Goal: Find specific page/section: Find specific page/section

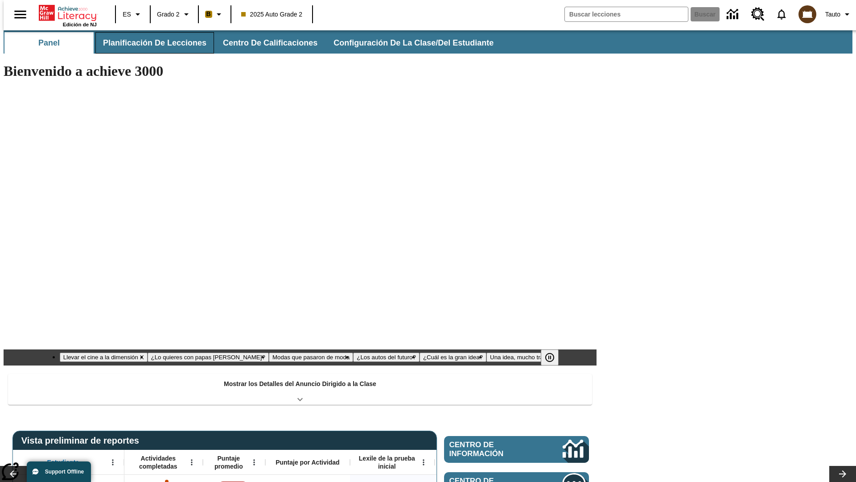
click at [149, 43] on button "Planificación de lecciones" at bounding box center [154, 42] width 119 height 21
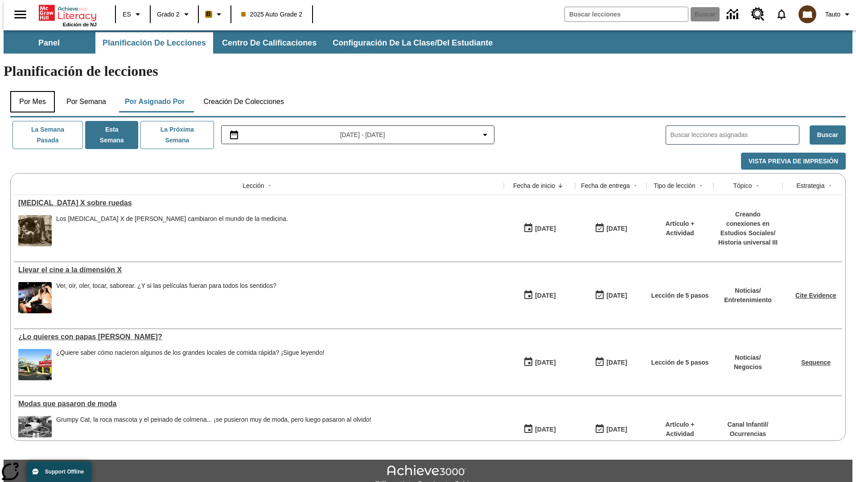
click at [29, 91] on button "Por mes" at bounding box center [32, 101] width 45 height 21
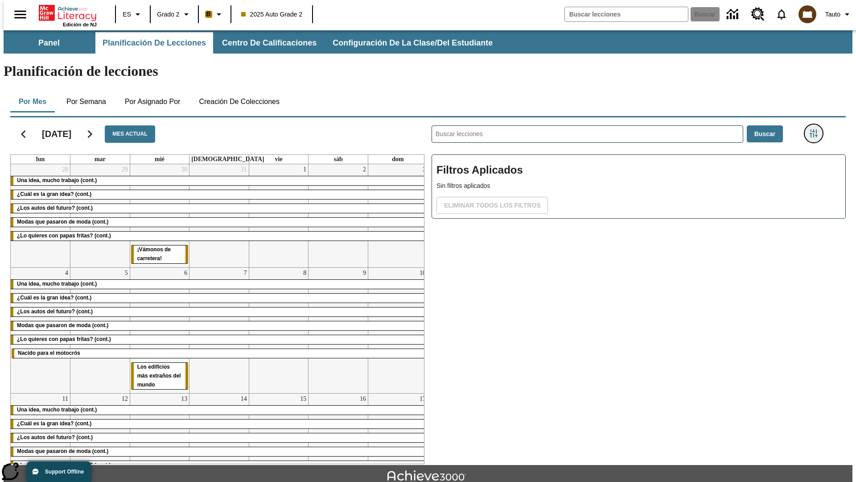
click at [817, 129] on icon "Menú lateral de filtros" at bounding box center [814, 133] width 8 height 8
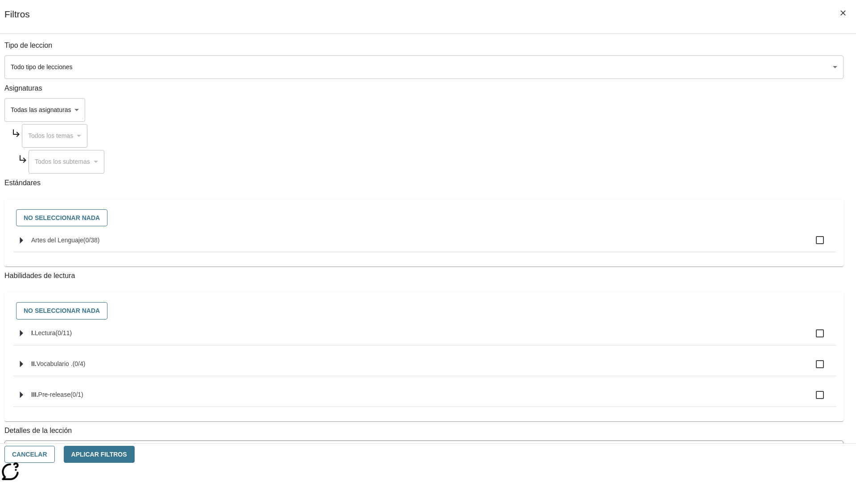
click at [642, 431] on body "Saltar al contenido principal Edición de NJ ES Grado 2 B 2025 Auto Grade 2 Busc…" at bounding box center [428, 276] width 849 height 492
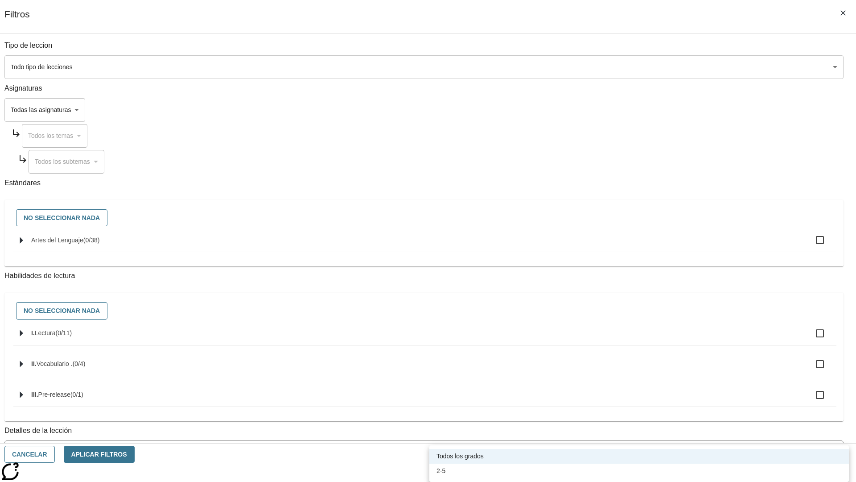
scroll to position [208, 0]
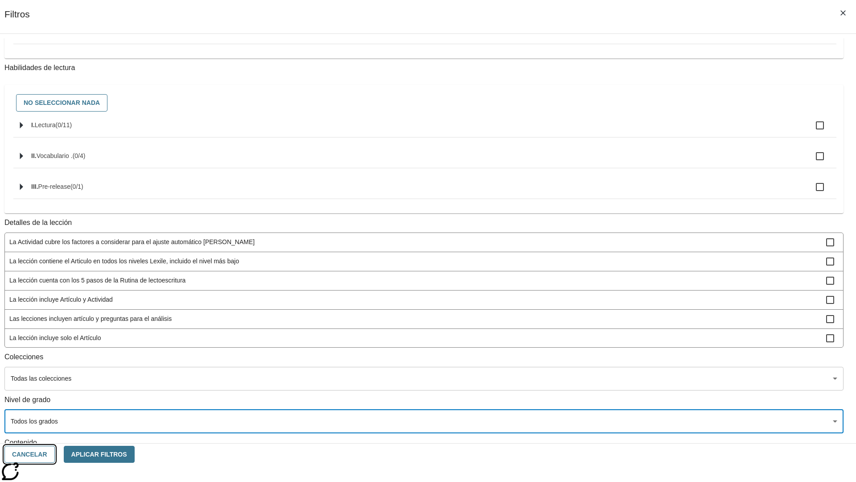
click at [55, 454] on button "Cancelar" at bounding box center [29, 453] width 50 height 17
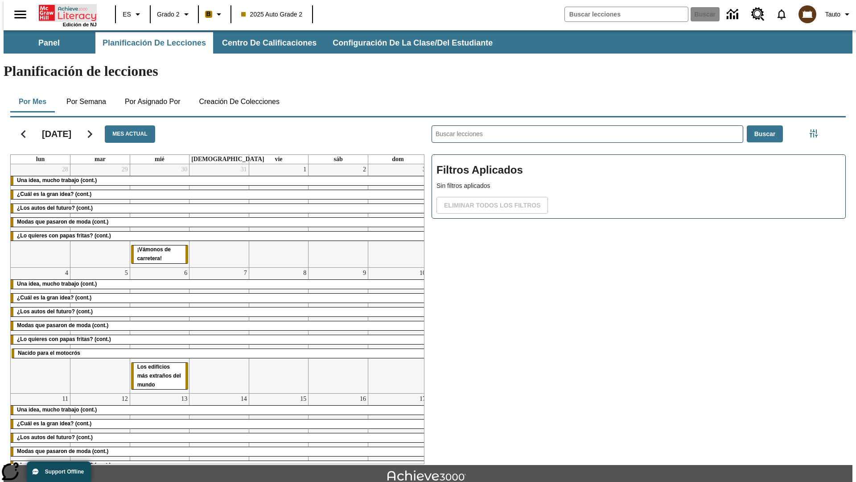
click at [64, 12] on icon "Portada" at bounding box center [68, 13] width 59 height 18
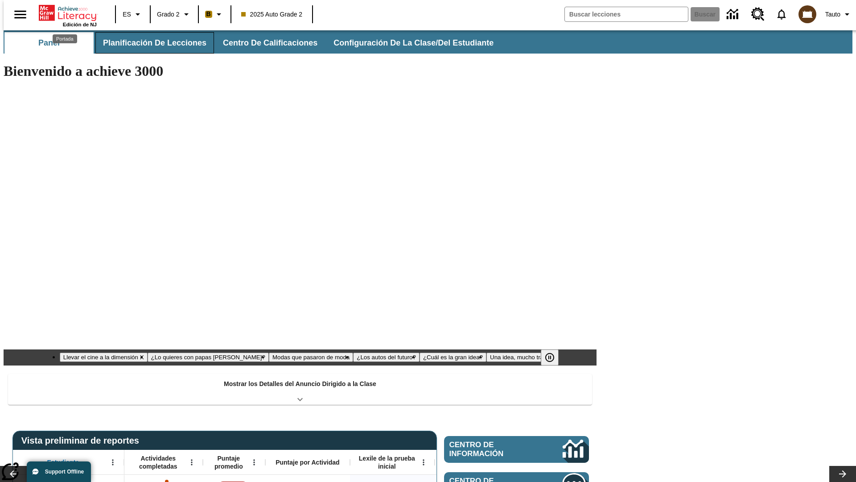
click at [149, 43] on button "Planificación de lecciones" at bounding box center [154, 42] width 119 height 21
